Goal: Task Accomplishment & Management: Manage account settings

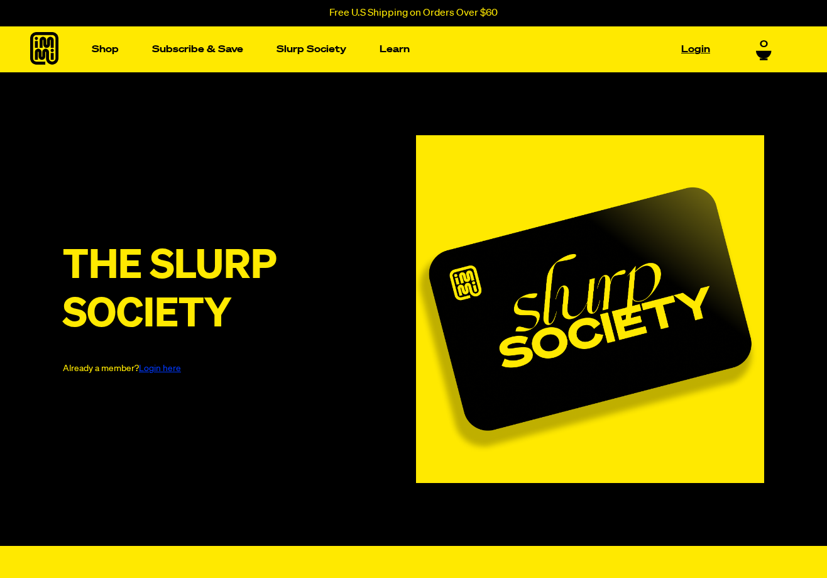
click at [700, 52] on link "Login" at bounding box center [695, 49] width 39 height 19
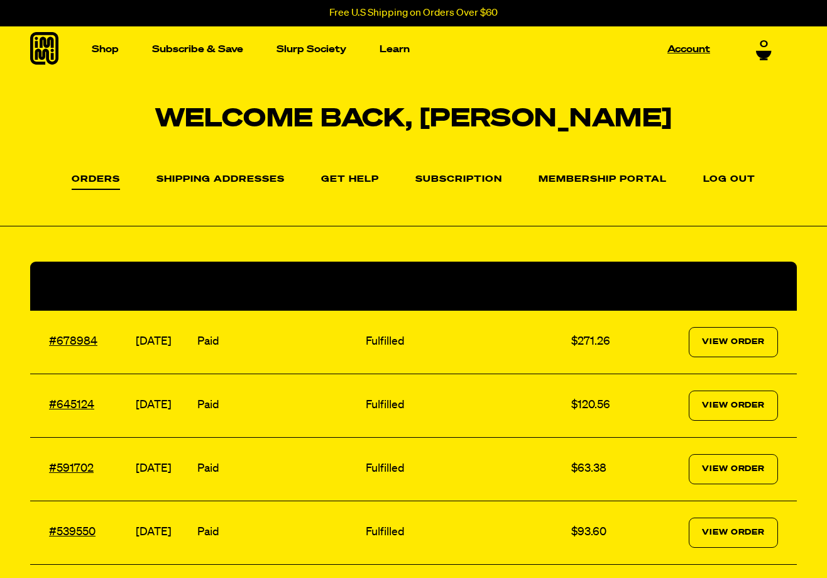
click at [684, 55] on link "Account" at bounding box center [689, 49] width 53 height 19
click at [763, 58] on icon at bounding box center [764, 59] width 8 height 2
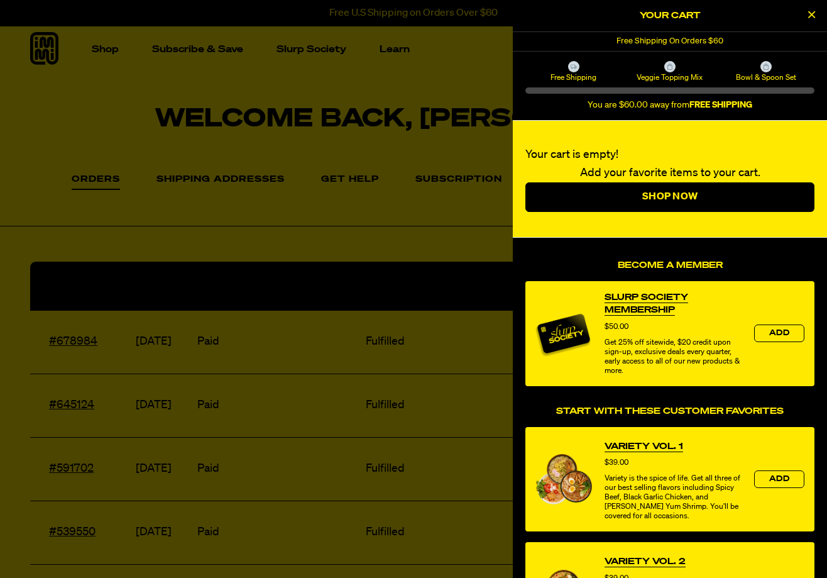
click at [468, 94] on div at bounding box center [413, 289] width 827 height 578
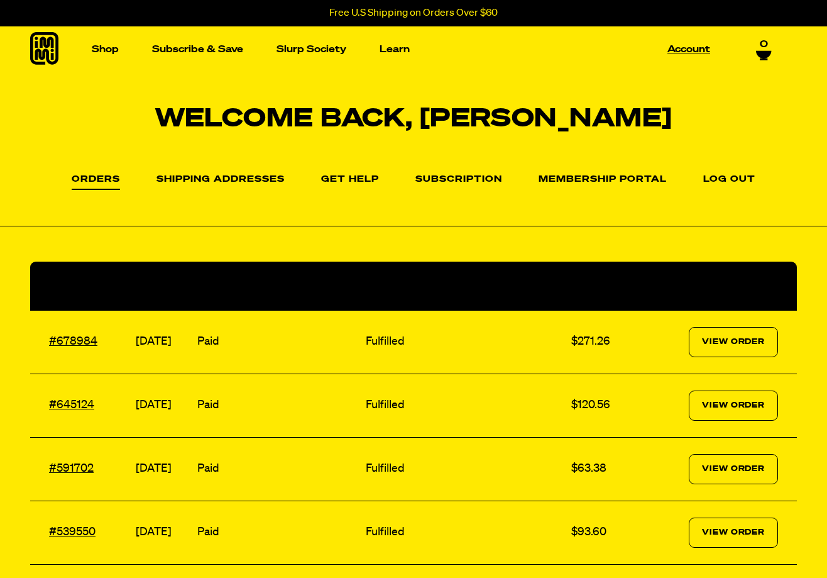
click at [685, 50] on link "Account" at bounding box center [689, 49] width 53 height 19
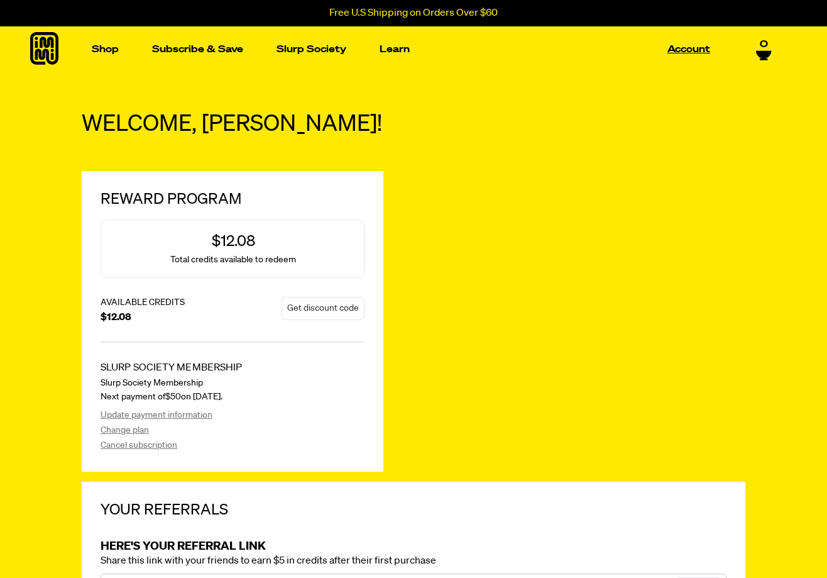
click at [678, 54] on link "Account" at bounding box center [689, 49] width 53 height 19
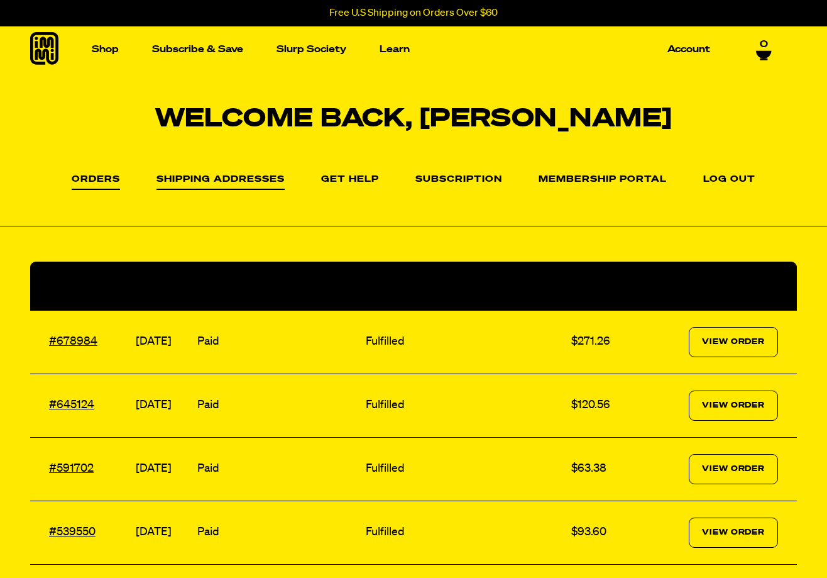
click at [245, 184] on link "Shipping Addresses" at bounding box center [221, 182] width 128 height 15
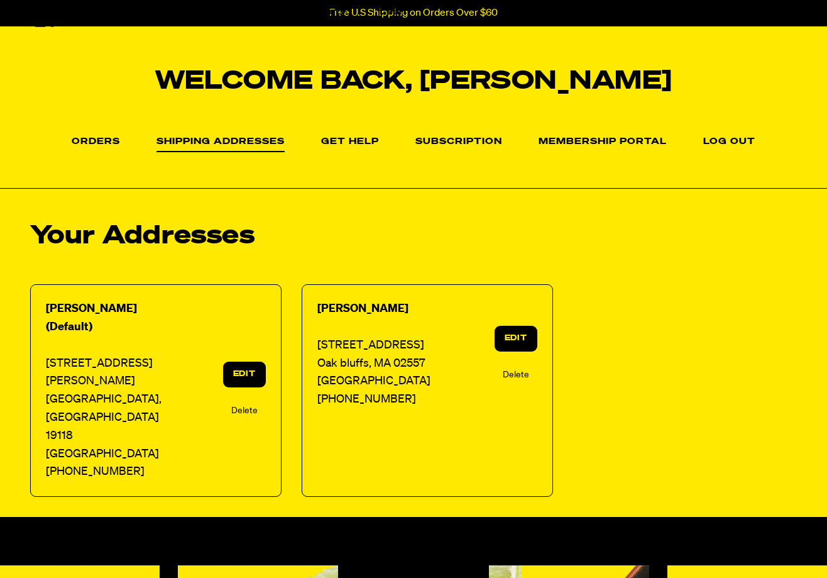
scroll to position [26, 0]
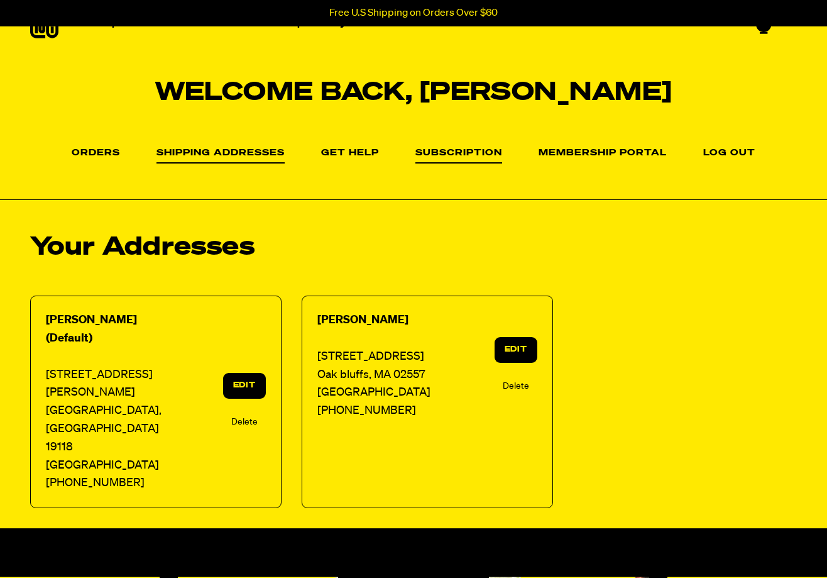
click at [430, 157] on link "Subscription" at bounding box center [459, 155] width 87 height 15
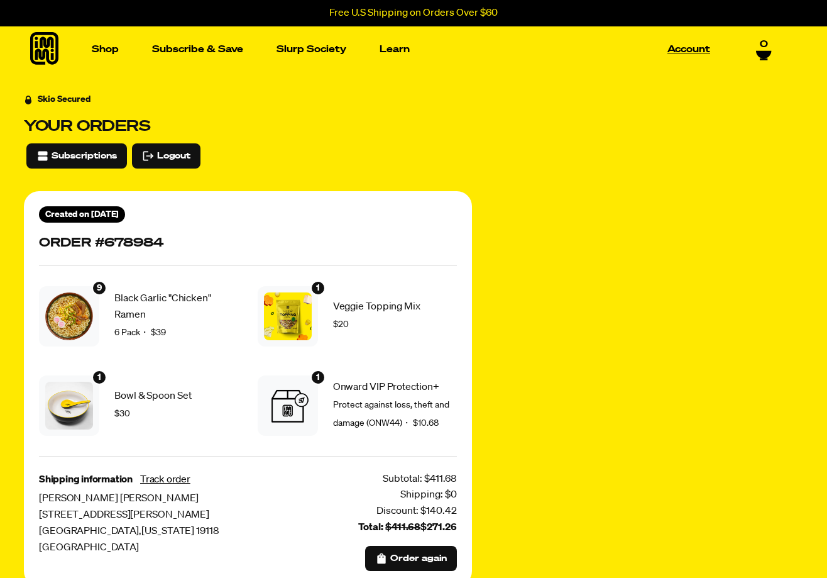
click at [681, 47] on link "Account" at bounding box center [689, 49] width 53 height 19
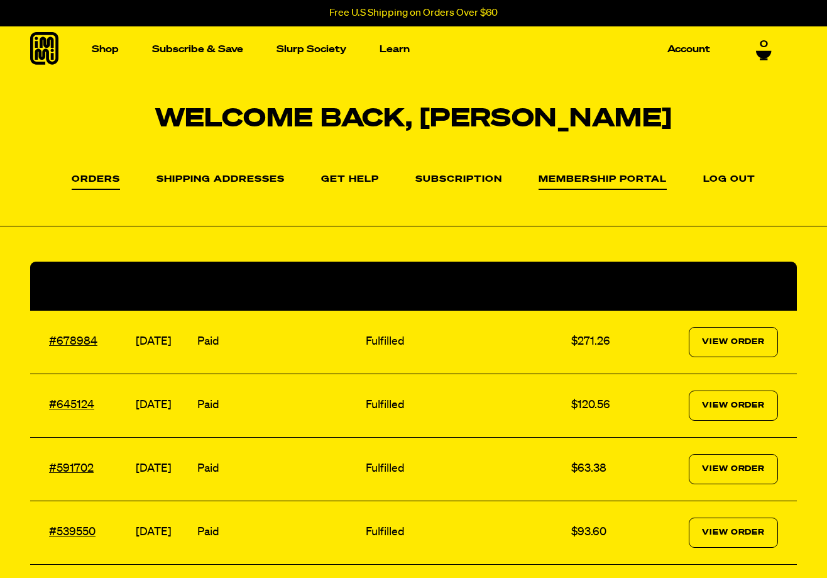
click at [584, 177] on link "Membership Portal" at bounding box center [603, 182] width 128 height 15
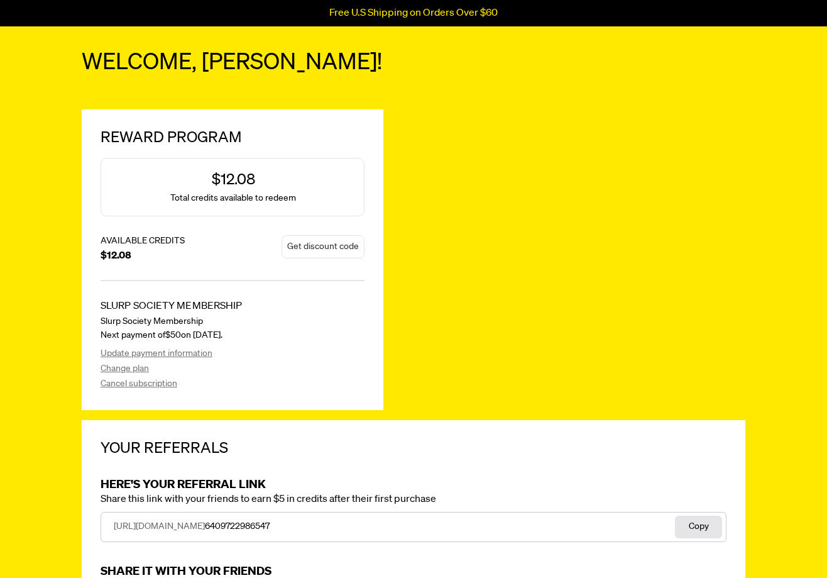
scroll to position [69, 0]
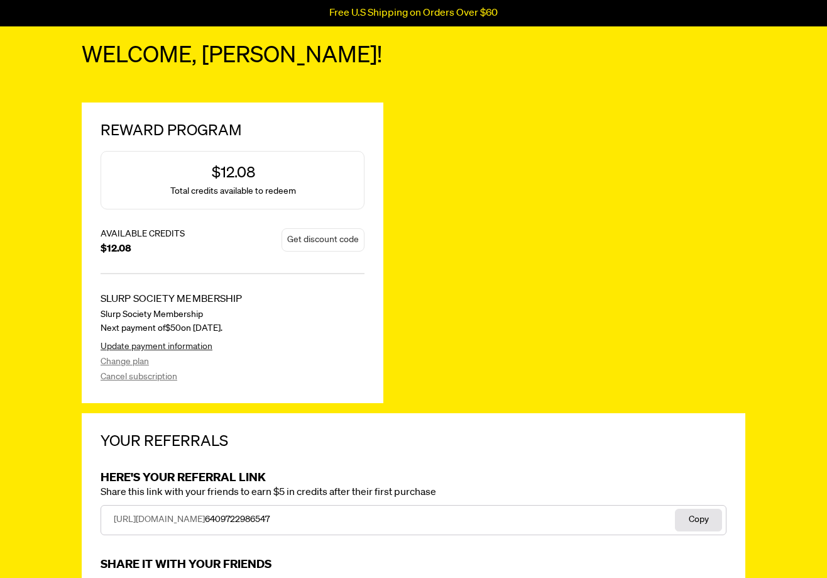
click at [177, 348] on link "Update payment information" at bounding box center [221, 347] width 241 height 13
